Goal: Book appointment/travel/reservation

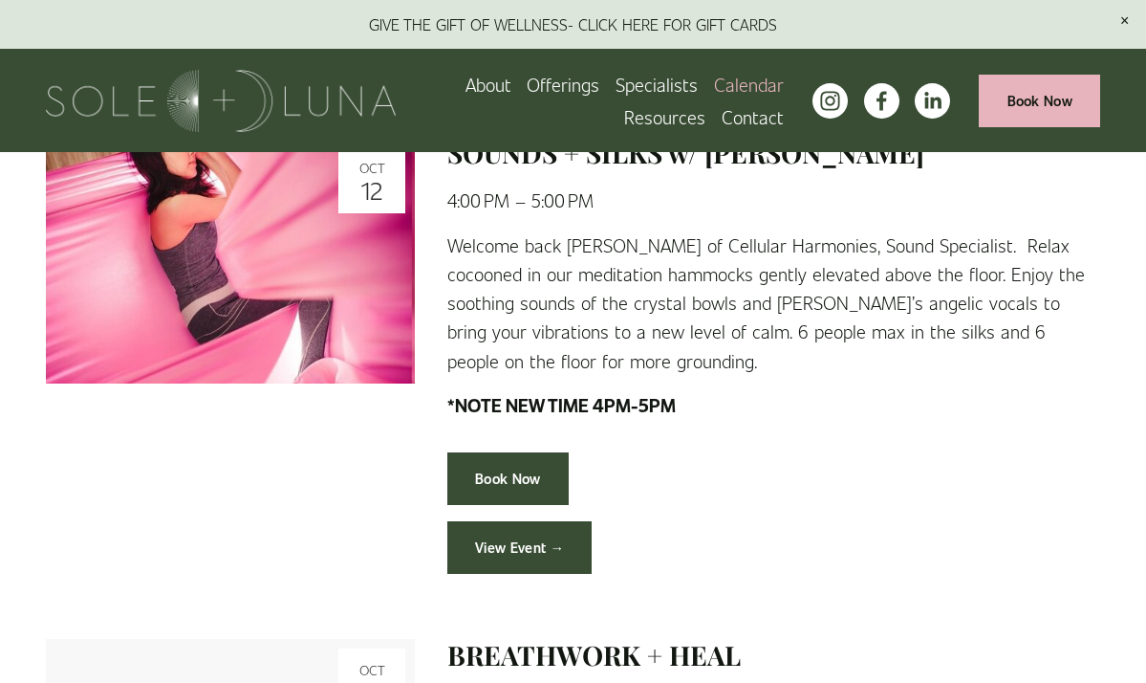
scroll to position [660, 0]
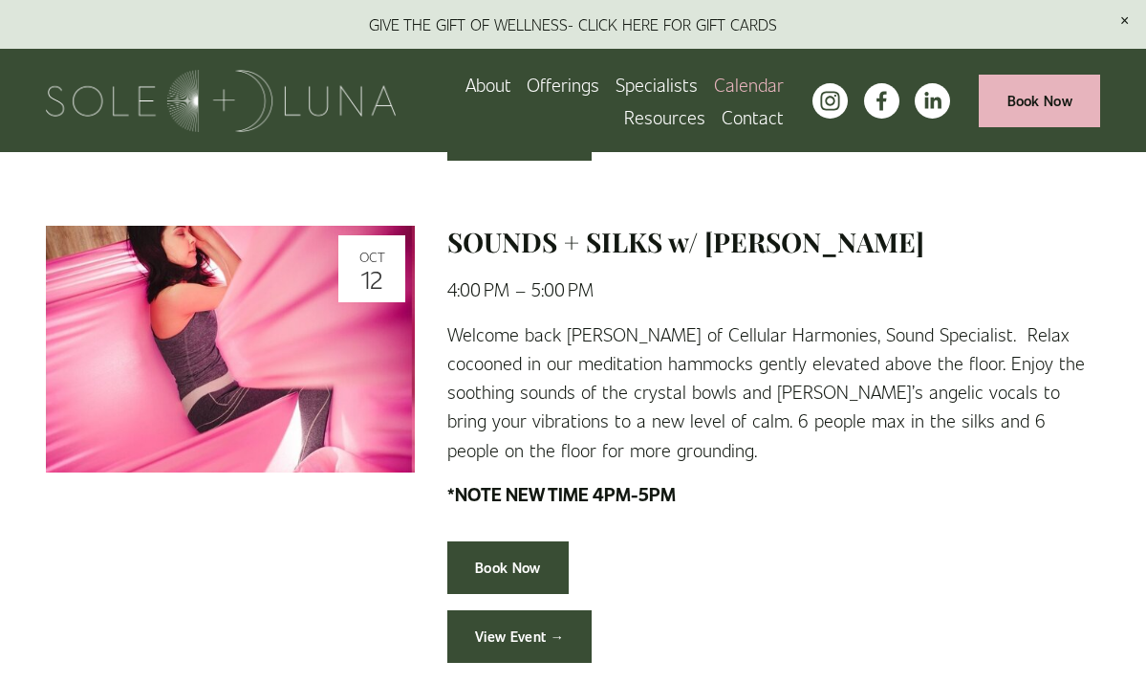
click at [750, 83] on link "Calendar" at bounding box center [749, 84] width 70 height 33
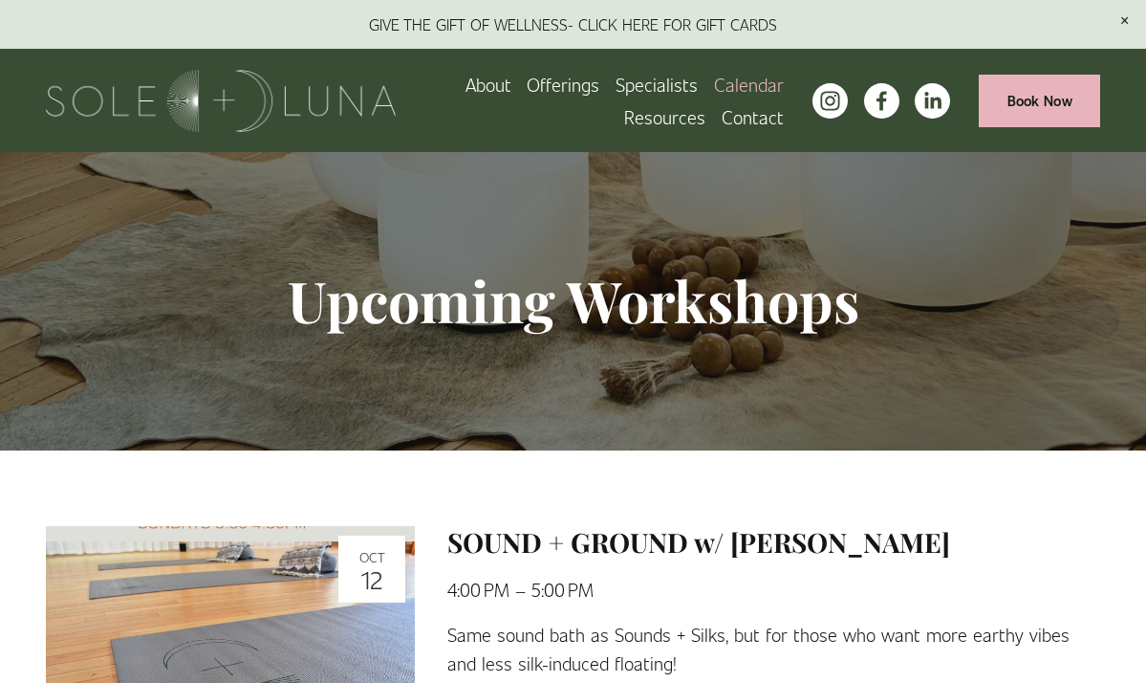
click at [746, 82] on link "Calendar" at bounding box center [749, 84] width 70 height 33
click at [503, 82] on link "About" at bounding box center [489, 84] width 46 height 33
click at [760, 85] on link "Calendar" at bounding box center [749, 84] width 70 height 33
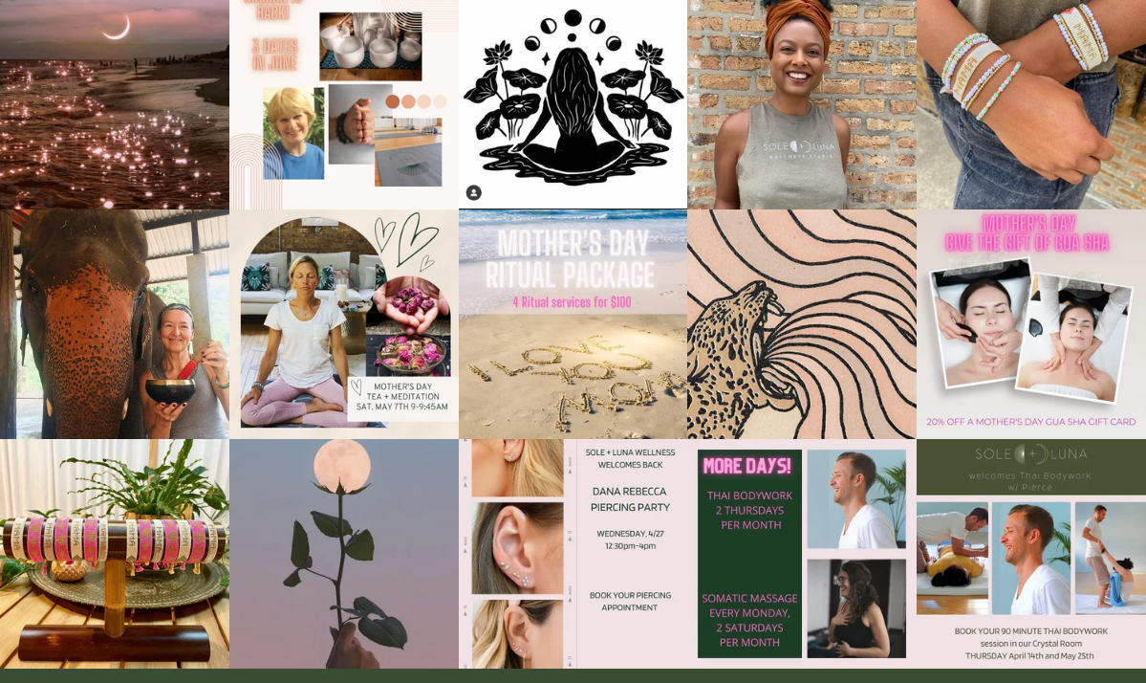
scroll to position [2271, 0]
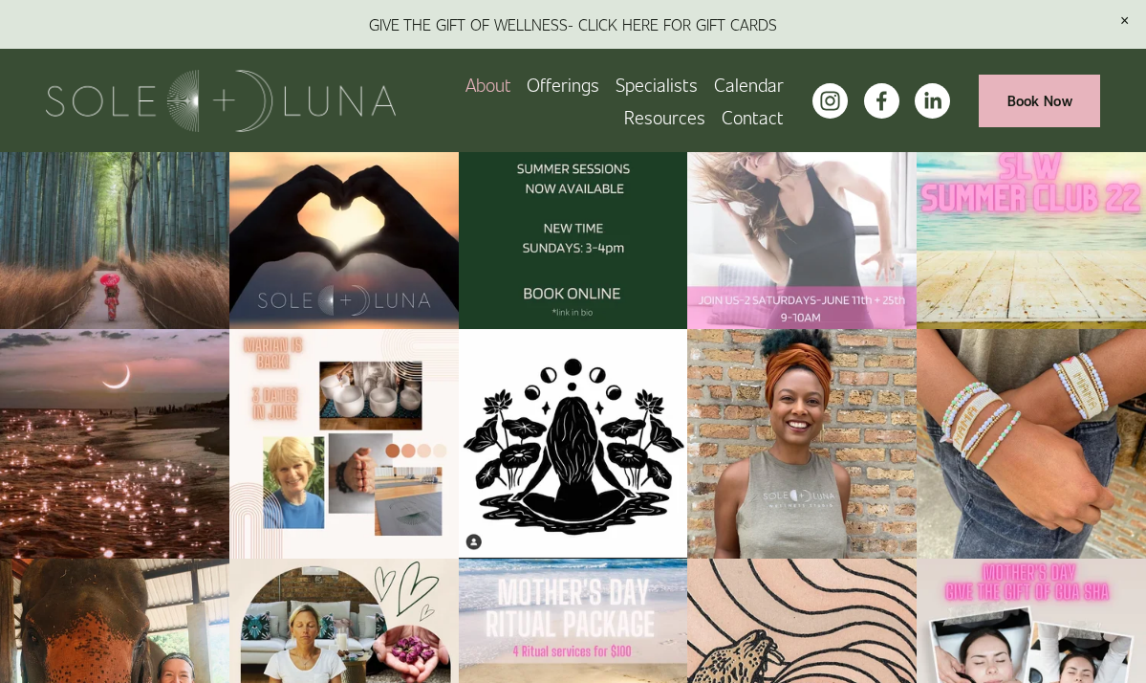
click at [1018, 107] on link "Book Now" at bounding box center [1039, 101] width 121 height 53
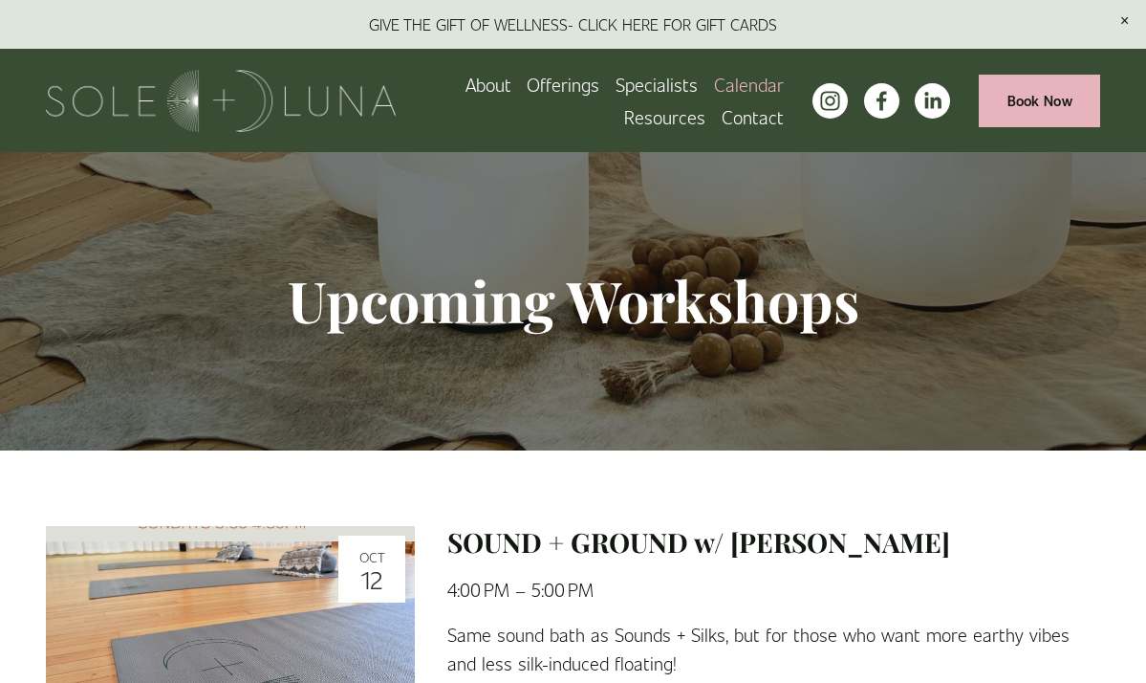
click at [674, 80] on link "Specialists" at bounding box center [657, 84] width 82 height 33
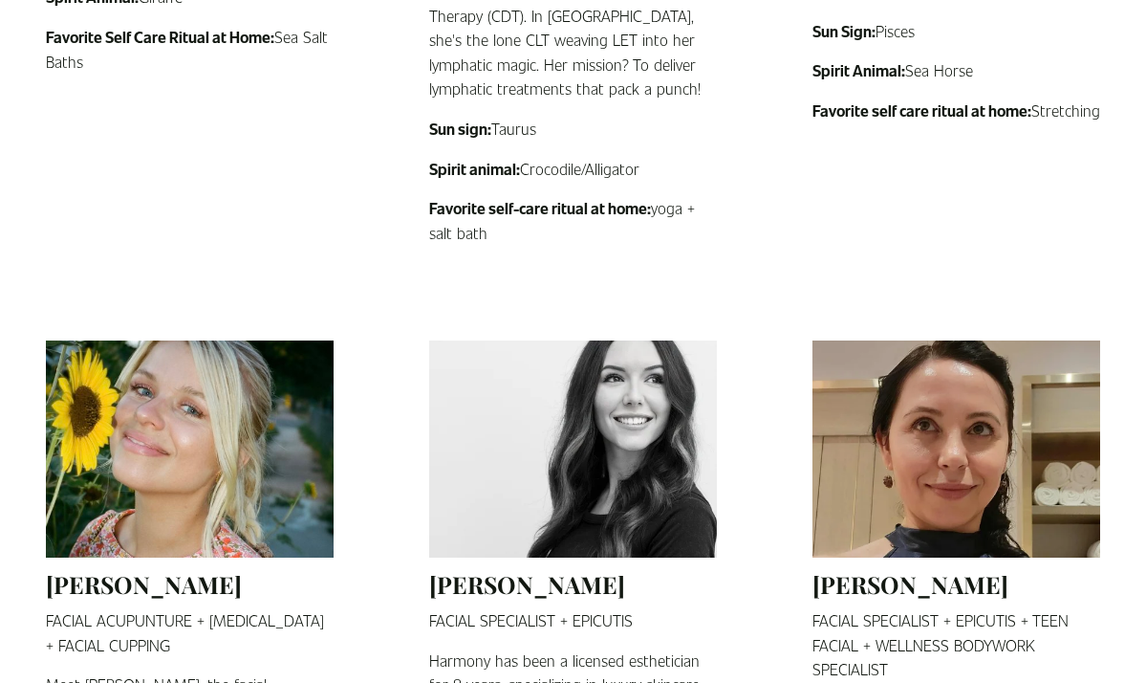
scroll to position [2441, 0]
